Goal: Find contact information: Find contact information

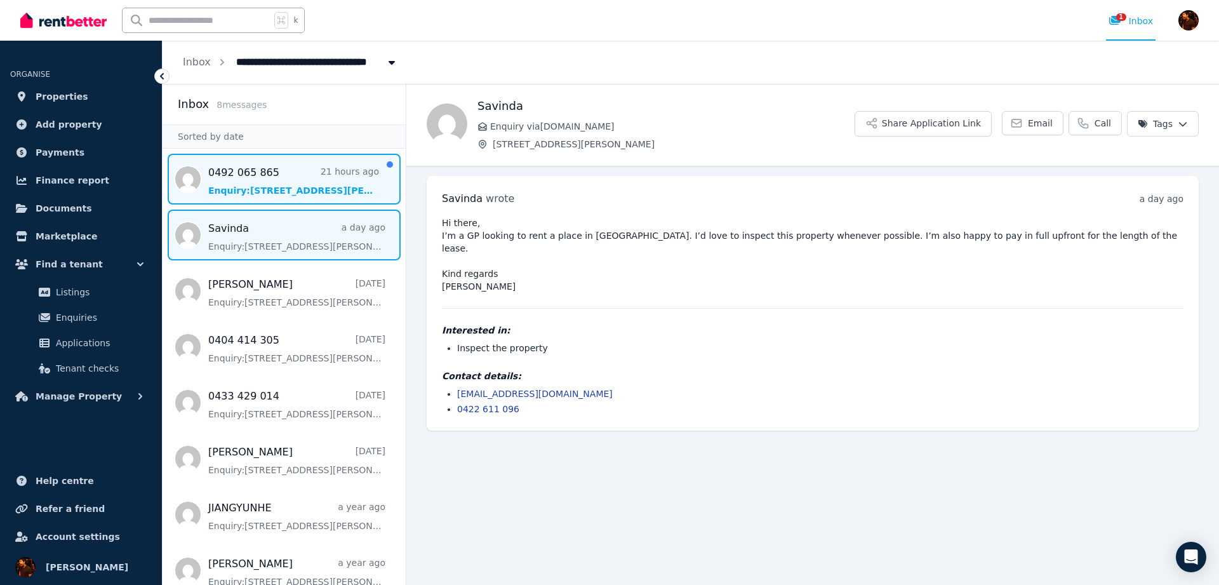
click at [326, 195] on span "Message list" at bounding box center [283, 179] width 243 height 51
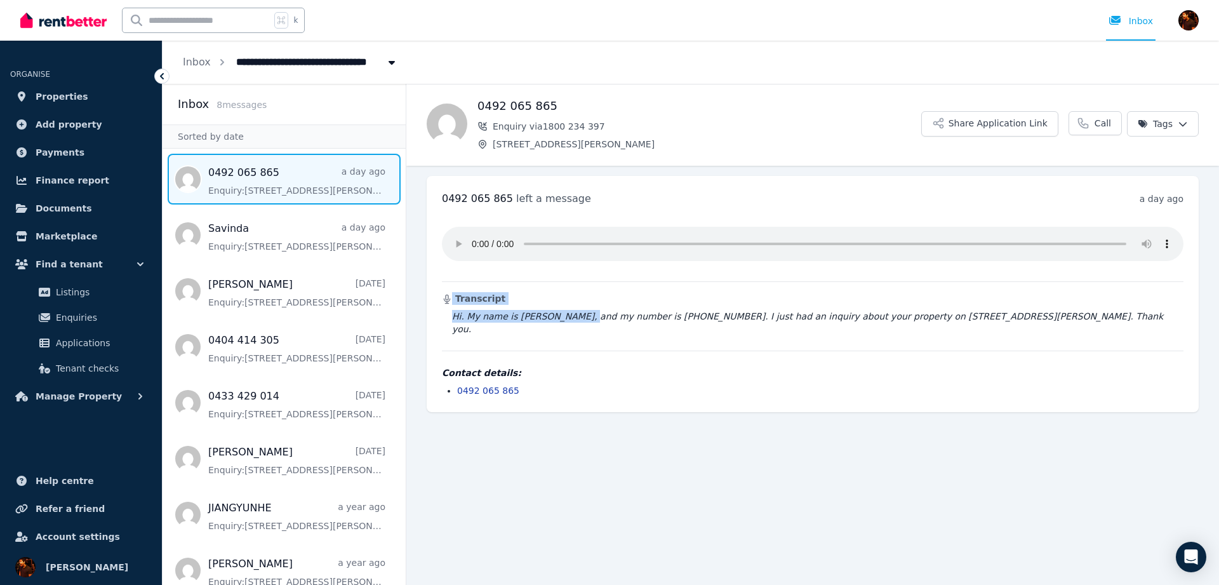
drag, startPoint x: 596, startPoint y: 315, endPoint x: 1138, endPoint y: 334, distance: 542.4
click at [1134, 331] on div "Transcript Hi. My name is [PERSON_NAME], and my number is [PHONE_NUMBER]. I jus…" at bounding box center [812, 306] width 741 height 180
click at [957, 463] on main "Back 0492 065 865 Enquiry via 1800 234 397 [STREET_ADDRESS][PERSON_NAME] Share …" at bounding box center [812, 334] width 812 height 501
click at [645, 318] on blockquote "Hi. My name is [PERSON_NAME], and my number is [PHONE_NUMBER]. I just had an in…" at bounding box center [812, 322] width 741 height 25
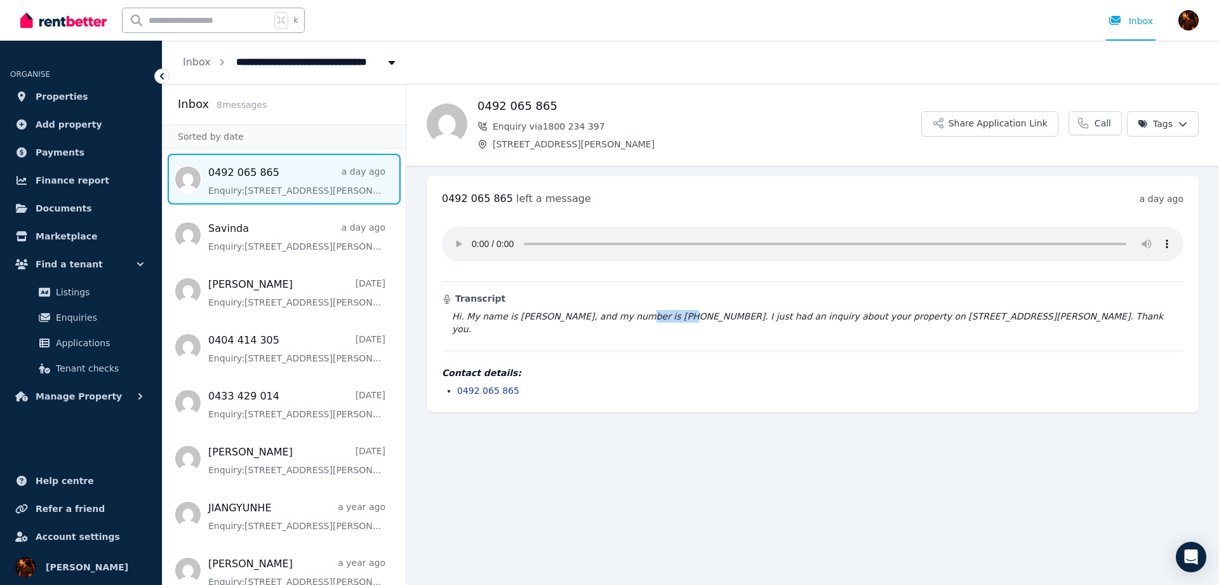
copy blockquote "0492065865"
click at [639, 315] on blockquote "Hi. My name is [PERSON_NAME], and my number is [PHONE_NUMBER]. I just had an in…" at bounding box center [812, 322] width 741 height 25
copy blockquote "0492065865"
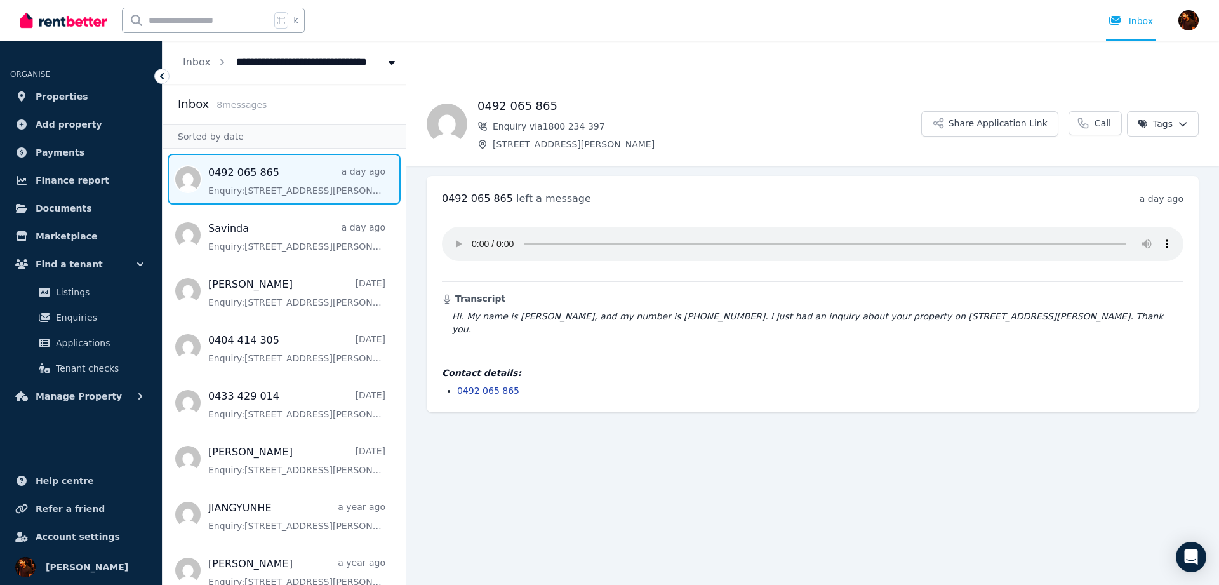
click at [740, 333] on div "Transcript Hi. My name is [PERSON_NAME], and my number is [PHONE_NUMBER]. I jus…" at bounding box center [812, 306] width 741 height 180
drag, startPoint x: 785, startPoint y: 315, endPoint x: 990, endPoint y: 321, distance: 205.1
click at [981, 319] on blockquote "Hi. My name is [PERSON_NAME], and my number is [PHONE_NUMBER]. I just had an in…" at bounding box center [812, 322] width 741 height 25
click at [998, 322] on div "Transcript Hi. My name is [PERSON_NAME], and my number is [PHONE_NUMBER]. I jus…" at bounding box center [812, 306] width 741 height 180
drag, startPoint x: 517, startPoint y: 317, endPoint x: 794, endPoint y: 317, distance: 277.4
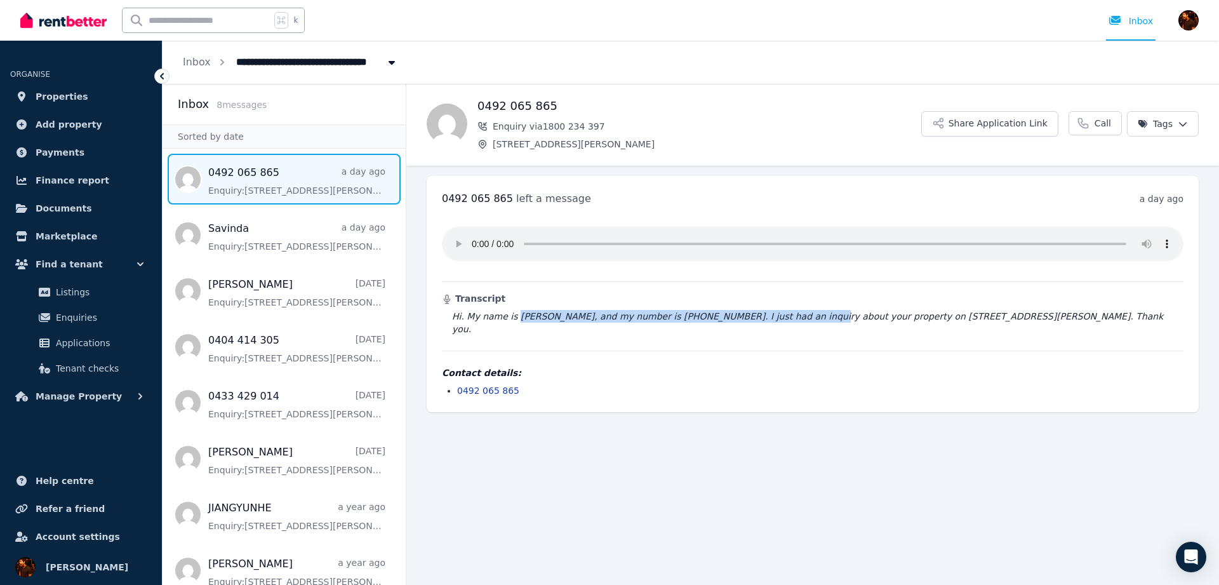
click at [794, 317] on blockquote "Hi. My name is [PERSON_NAME], and my number is [PHONE_NUMBER]. I just had an in…" at bounding box center [812, 322] width 741 height 25
drag, startPoint x: 510, startPoint y: 318, endPoint x: 670, endPoint y: 319, distance: 159.3
click at [669, 319] on blockquote "Hi. My name is [PERSON_NAME], and my number is [PHONE_NUMBER]. I just had an in…" at bounding box center [812, 322] width 741 height 25
click at [677, 319] on blockquote "Hi. My name is [PERSON_NAME], and my number is [PHONE_NUMBER]. I just had an in…" at bounding box center [812, 322] width 741 height 25
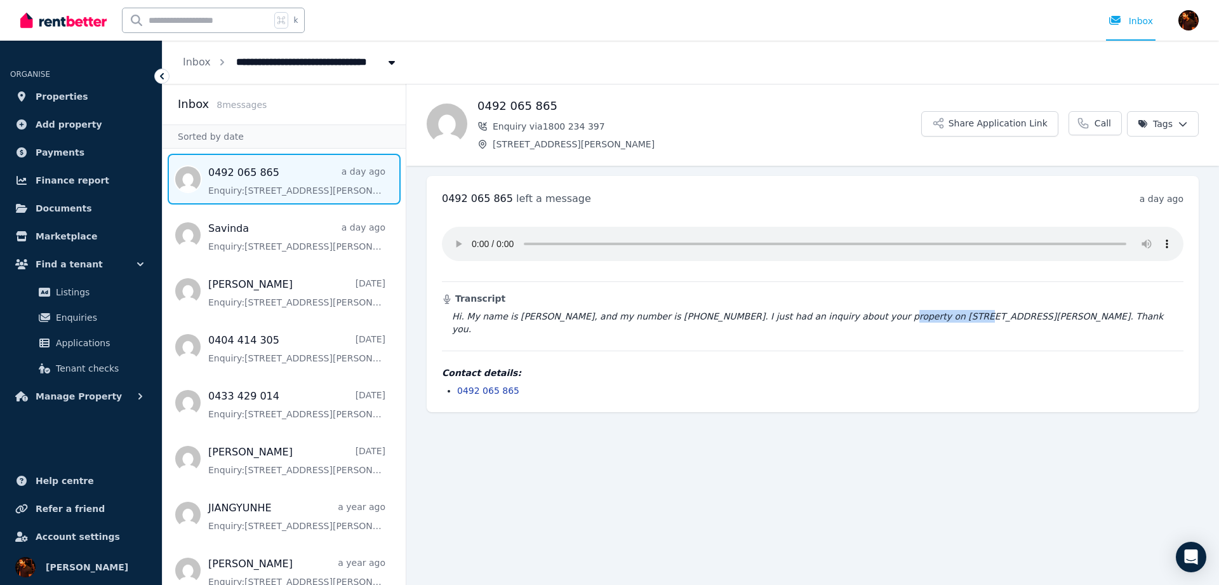
drag, startPoint x: 858, startPoint y: 315, endPoint x: 950, endPoint y: 315, distance: 92.7
click at [929, 312] on blockquote "Hi. My name is [PERSON_NAME], and my number is [PHONE_NUMBER]. I just had an in…" at bounding box center [812, 322] width 741 height 25
click at [897, 536] on main "Back 0492 065 865 Enquiry via 1800 234 397 [STREET_ADDRESS][PERSON_NAME] Share …" at bounding box center [812, 334] width 812 height 501
